Goal: Transaction & Acquisition: Purchase product/service

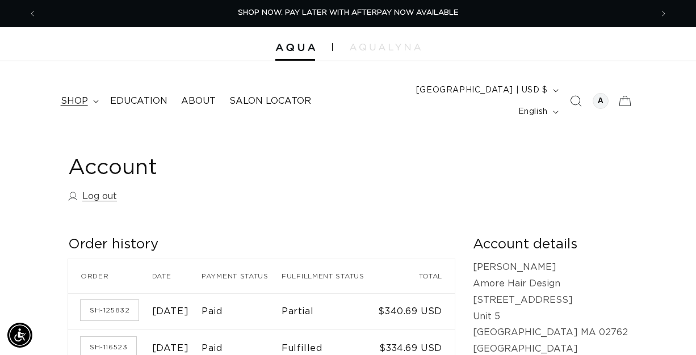
click at [94, 94] on summary "shop" at bounding box center [78, 102] width 49 height 26
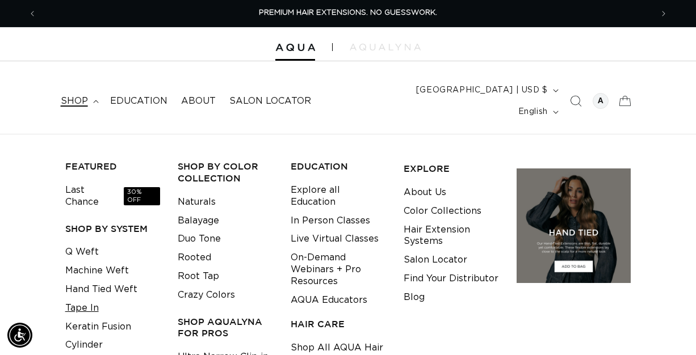
click at [88, 299] on link "Tape In" at bounding box center [82, 308] width 34 height 19
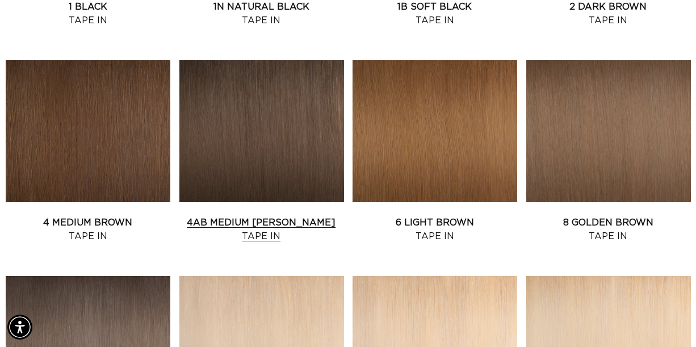
scroll to position [0, 1231]
click at [218, 216] on link "4AB Medium Ash Brown Tape In" at bounding box center [261, 229] width 165 height 27
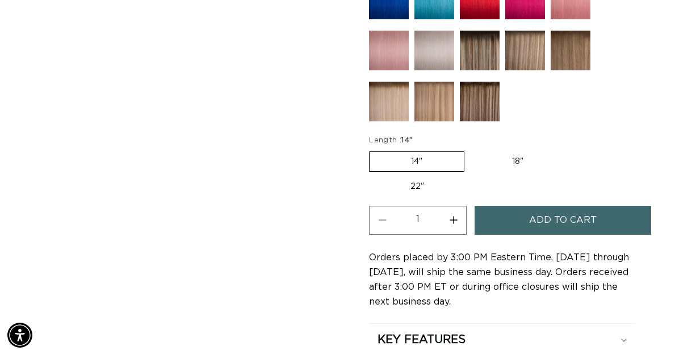
scroll to position [790, 0]
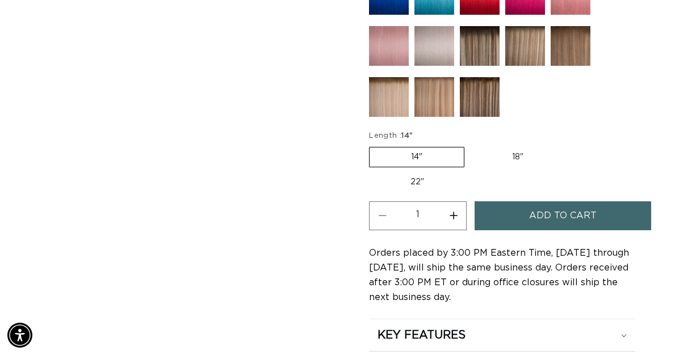
click at [407, 173] on label "22" Variant sold out or unavailable" at bounding box center [417, 182] width 97 height 19
click at [571, 145] on input "22" Variant sold out or unavailable" at bounding box center [571, 145] width 1 height 1
radio input "true"
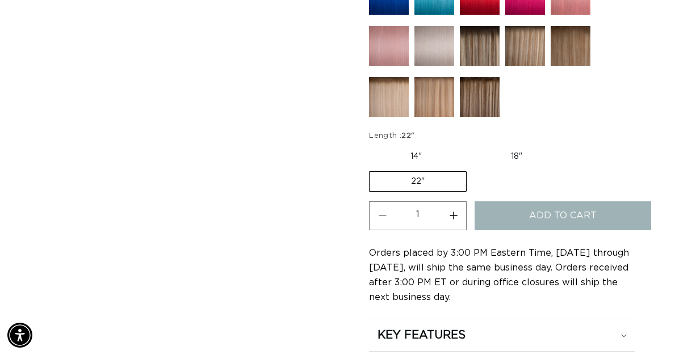
scroll to position [0, 1231]
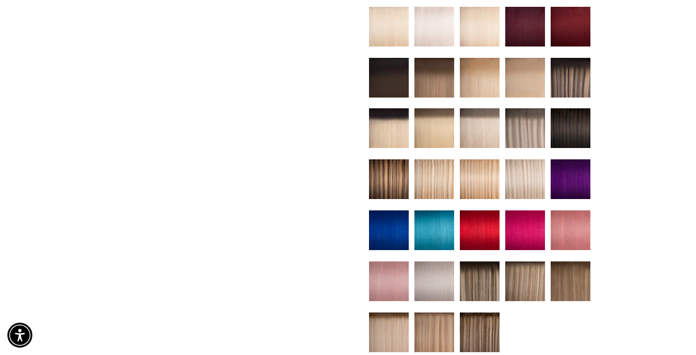
radio input "true"
